Goal: Navigation & Orientation: Find specific page/section

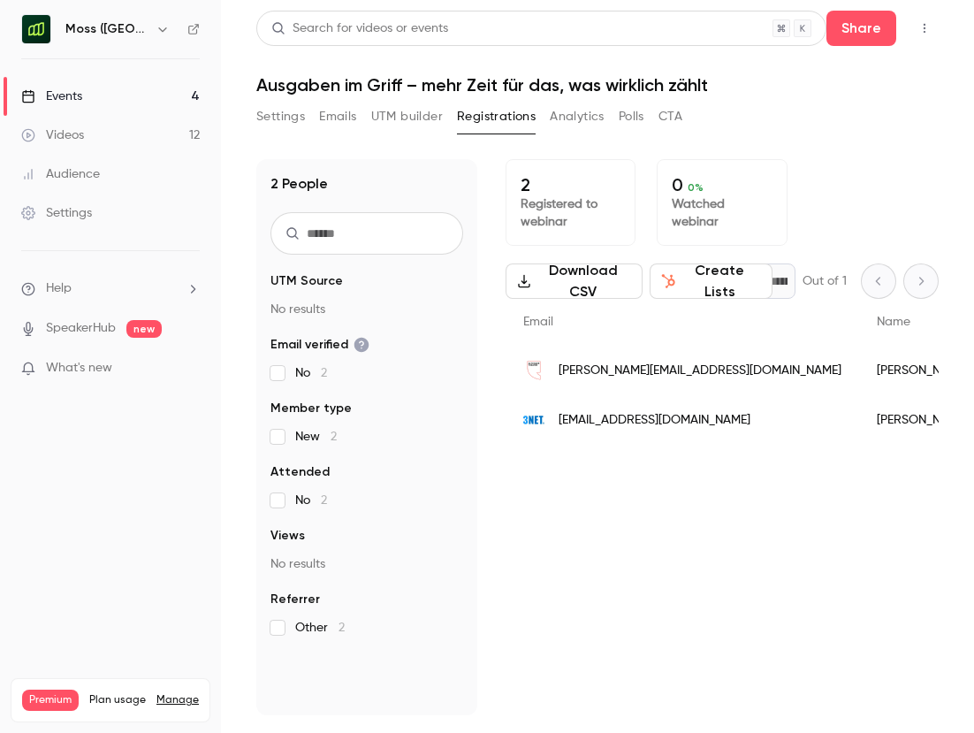
click at [396, 108] on button "UTM builder" at bounding box center [407, 117] width 72 height 28
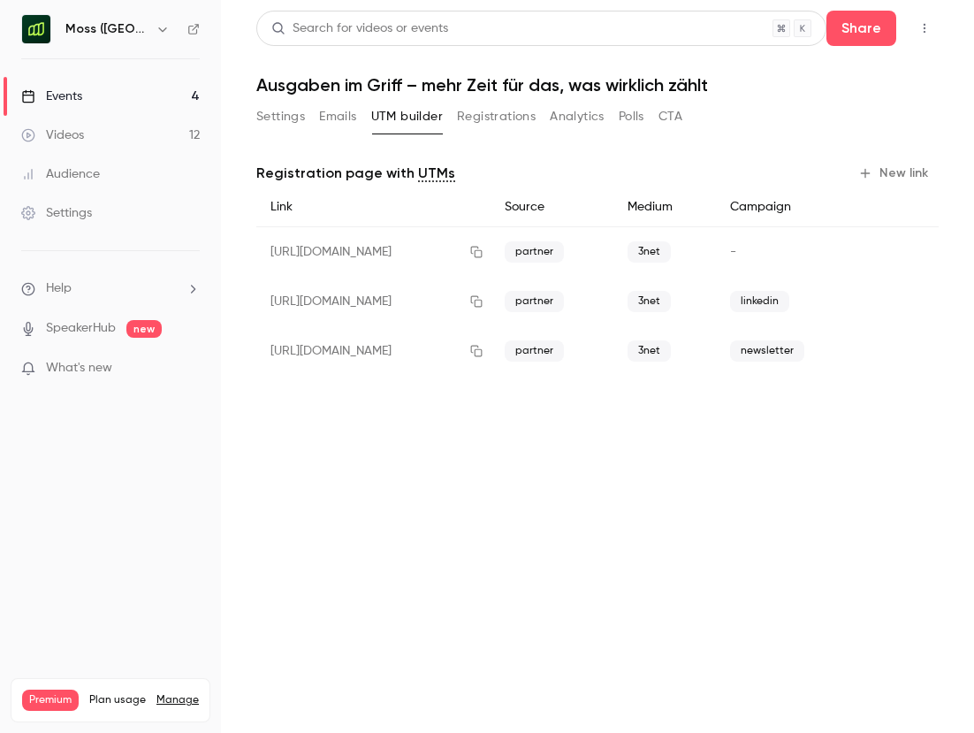
click at [482, 121] on button "Registrations" at bounding box center [496, 117] width 79 height 28
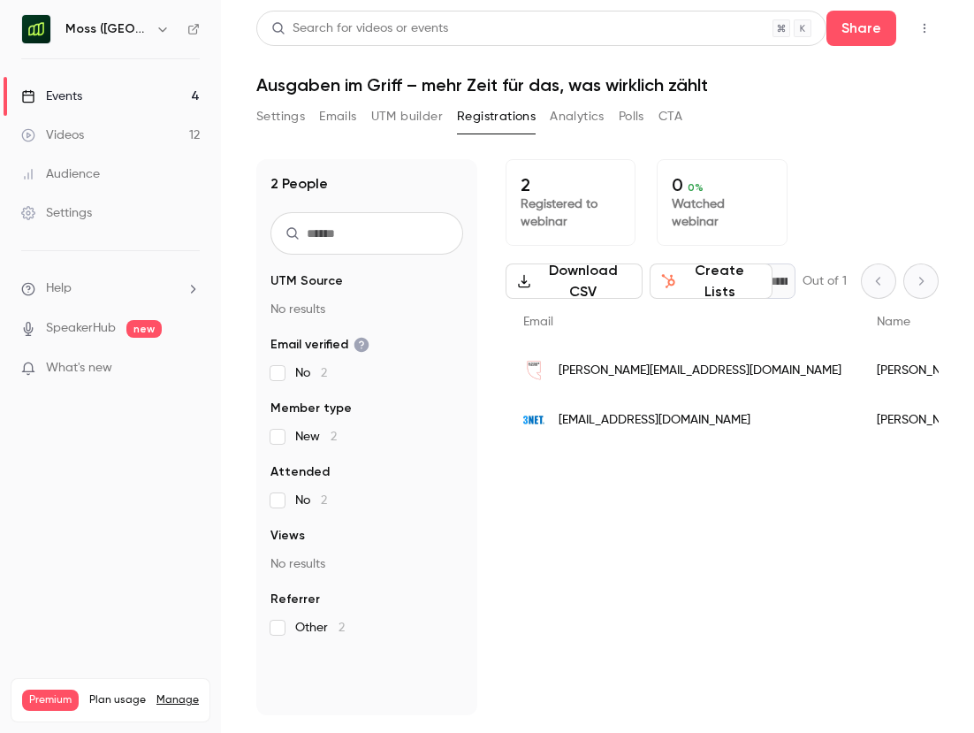
click at [398, 114] on button "UTM builder" at bounding box center [407, 117] width 72 height 28
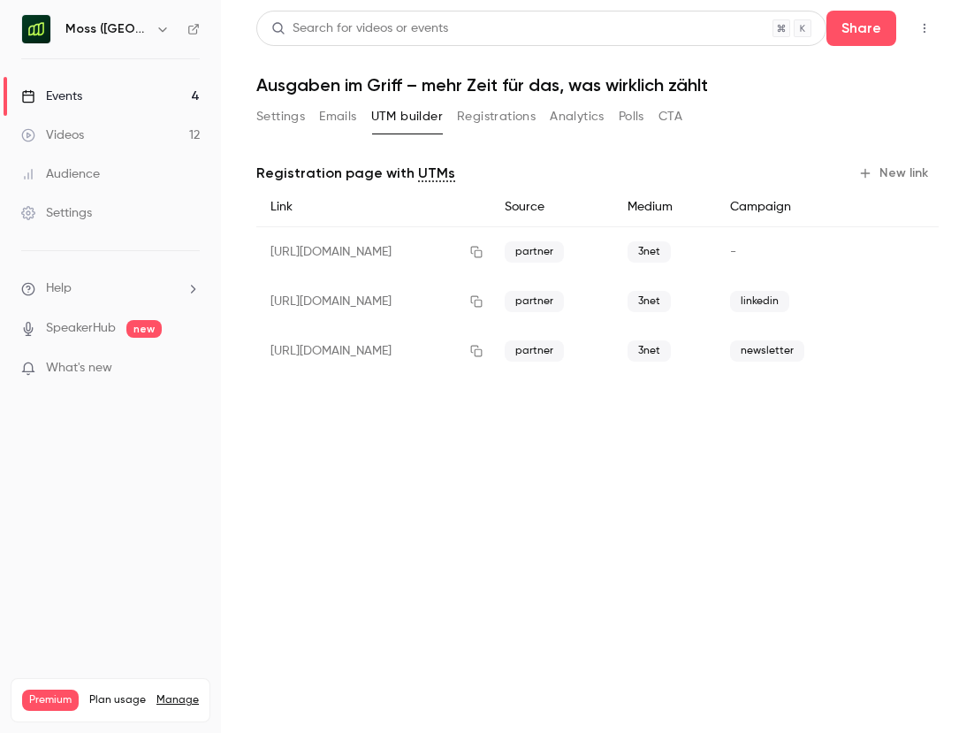
click at [512, 118] on button "Registrations" at bounding box center [496, 117] width 79 height 28
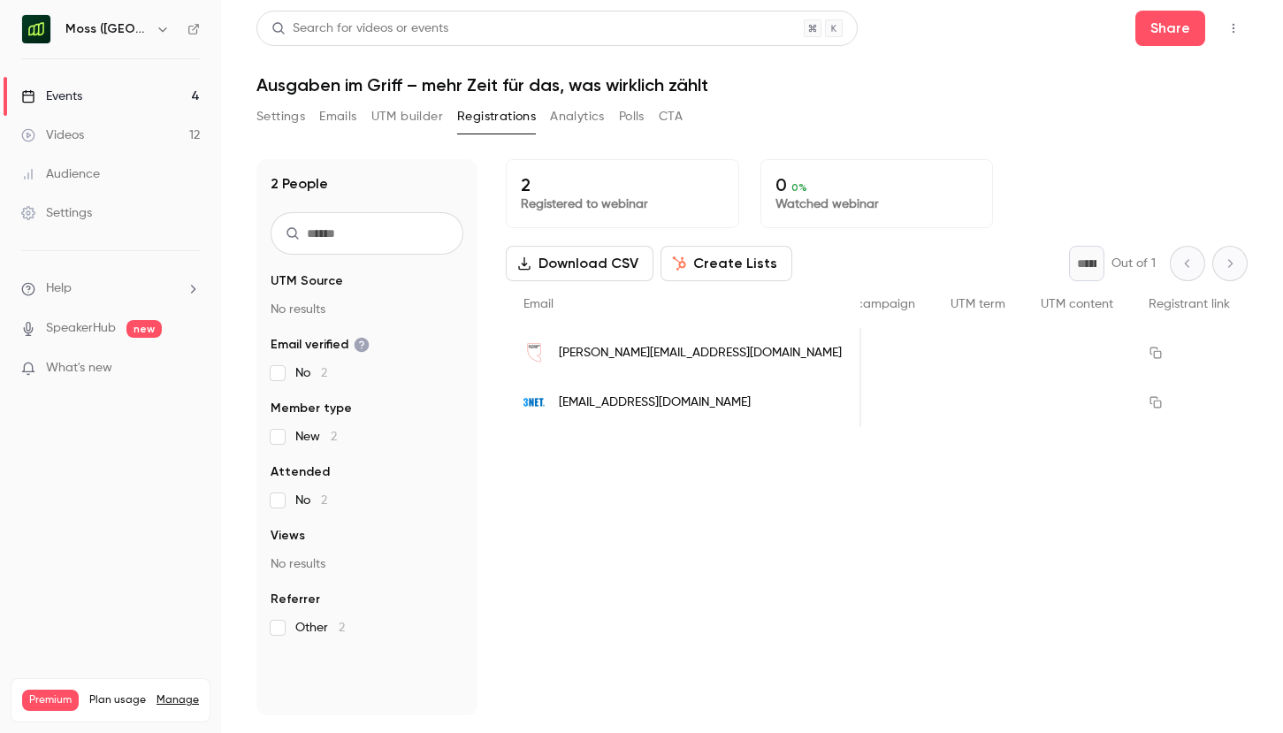
scroll to position [0, 3673]
click at [311, 304] on p "No results" at bounding box center [366, 310] width 193 height 18
click at [565, 185] on p "2" at bounding box center [622, 184] width 203 height 21
click at [403, 132] on div "Settings Emails UTM builder Registrations Analytics Polls CTA" at bounding box center [469, 120] width 426 height 35
click at [405, 116] on button "UTM builder" at bounding box center [407, 117] width 72 height 28
